Goal: Communication & Community: Participate in discussion

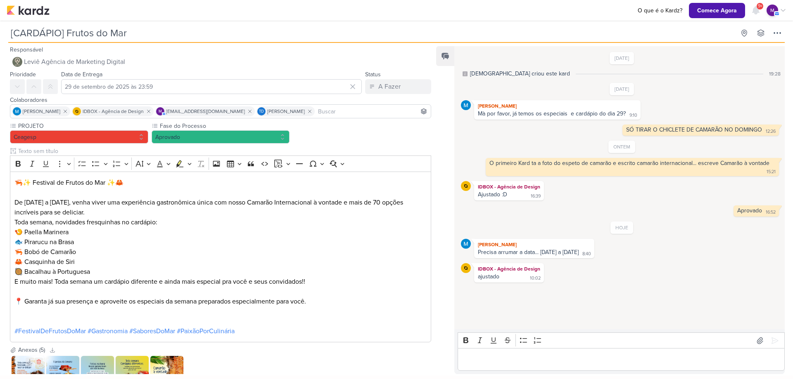
click at [24, 362] on img at bounding box center [28, 372] width 33 height 33
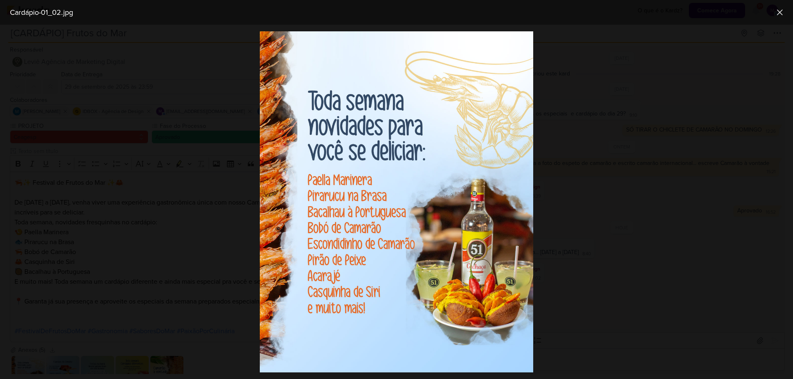
click at [632, 192] on div at bounding box center [396, 202] width 793 height 355
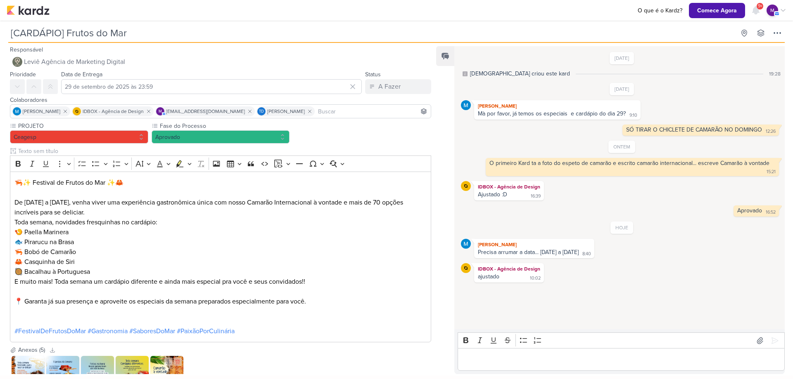
click at [168, 371] on img at bounding box center [166, 372] width 33 height 33
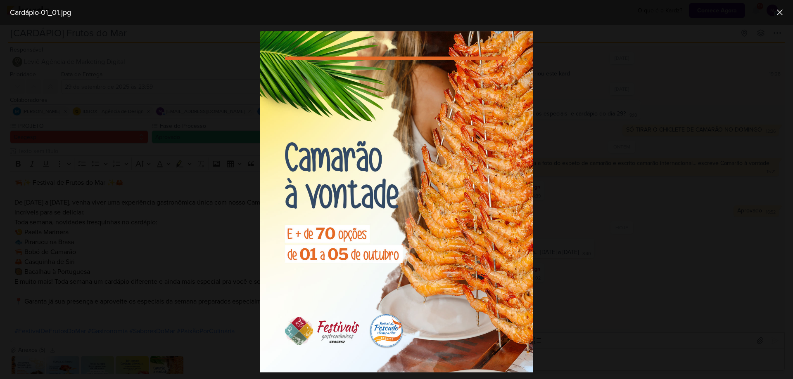
click at [582, 271] on div at bounding box center [396, 202] width 793 height 355
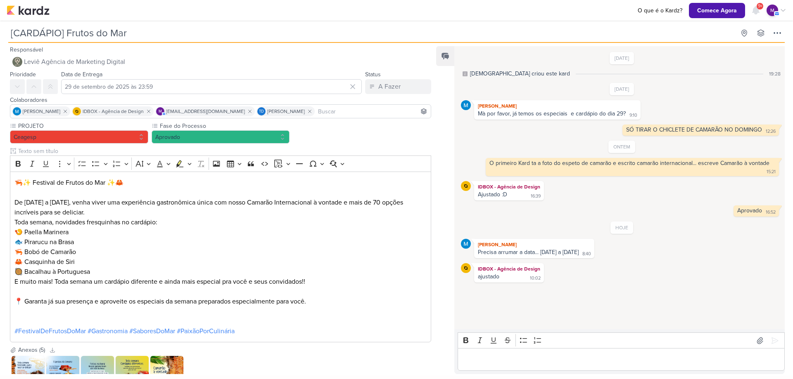
click at [172, 375] on div "Responsável Leviê Agência de Marketing Digital Nenhum contato encontrado create…" at bounding box center [396, 209] width 793 height 333
click at [168, 370] on img at bounding box center [166, 372] width 33 height 33
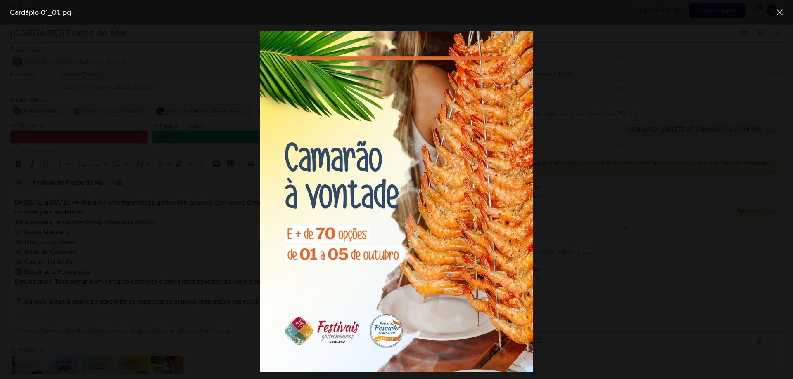
click at [578, 260] on div at bounding box center [396, 202] width 793 height 355
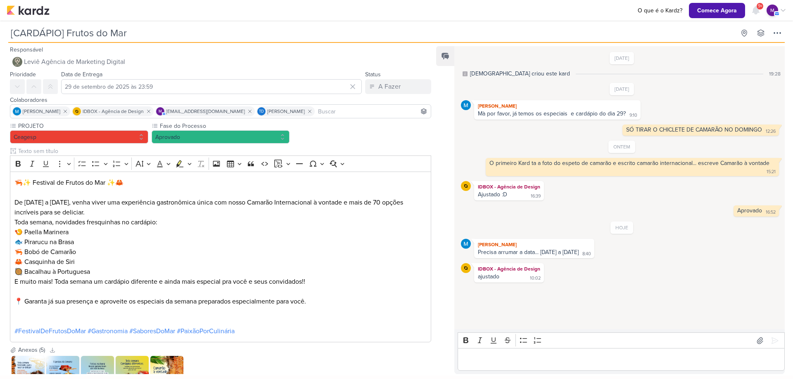
click at [498, 365] on p "Editor editing area: main" at bounding box center [621, 360] width 318 height 10
click at [197, 365] on div "Cardápio-01_02.jpg Cardápio-01_03.jpg Cardápio-01_04.jpg Cardápio-01_05.jpg" at bounding box center [220, 373] width 421 height 36
drag, startPoint x: 522, startPoint y: 358, endPoint x: 458, endPoint y: 360, distance: 64.0
click at [458, 360] on div "Desculpe, não tinha percebido a data no kard, pfv tira. Ficou confuso. Ou coloc…" at bounding box center [620, 355] width 327 height 33
click at [773, 325] on button at bounding box center [774, 330] width 13 height 13
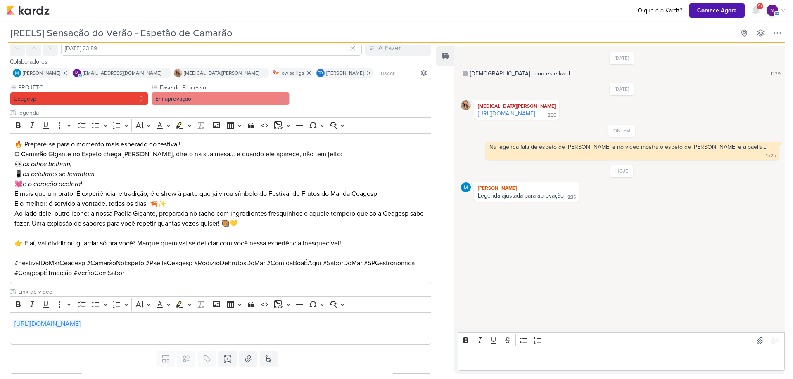
scroll to position [54, 0]
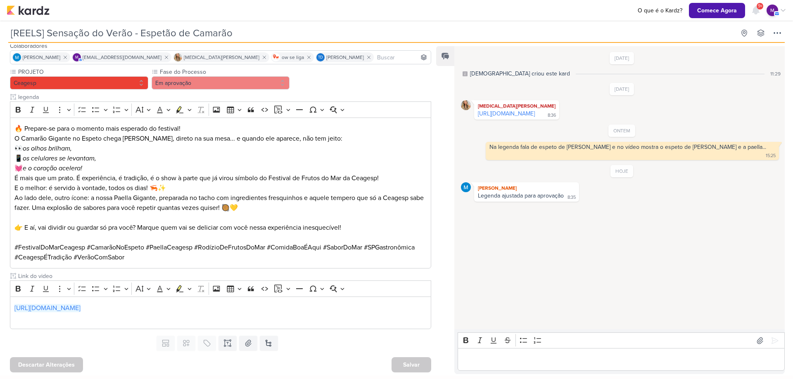
click at [582, 367] on div "Editor editing area: main" at bounding box center [620, 359] width 327 height 23
click at [771, 341] on icon at bounding box center [774, 341] width 8 height 8
